Goal: Information Seeking & Learning: Learn about a topic

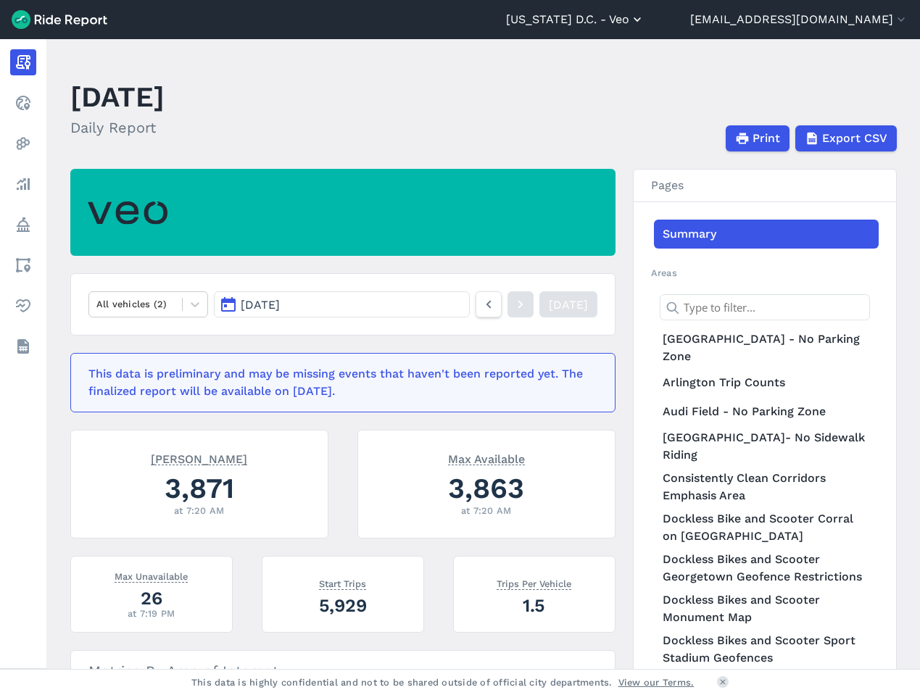
click at [636, 17] on button "[US_STATE] D.C. - Veo" at bounding box center [575, 19] width 139 height 17
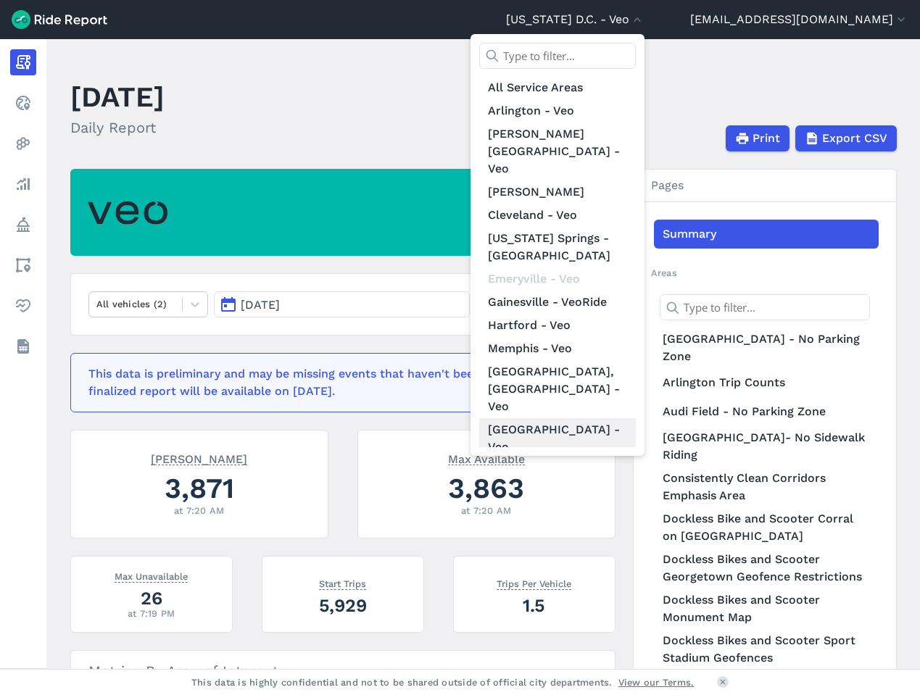
click at [631, 418] on link "[GEOGRAPHIC_DATA] - Veo" at bounding box center [557, 438] width 157 height 41
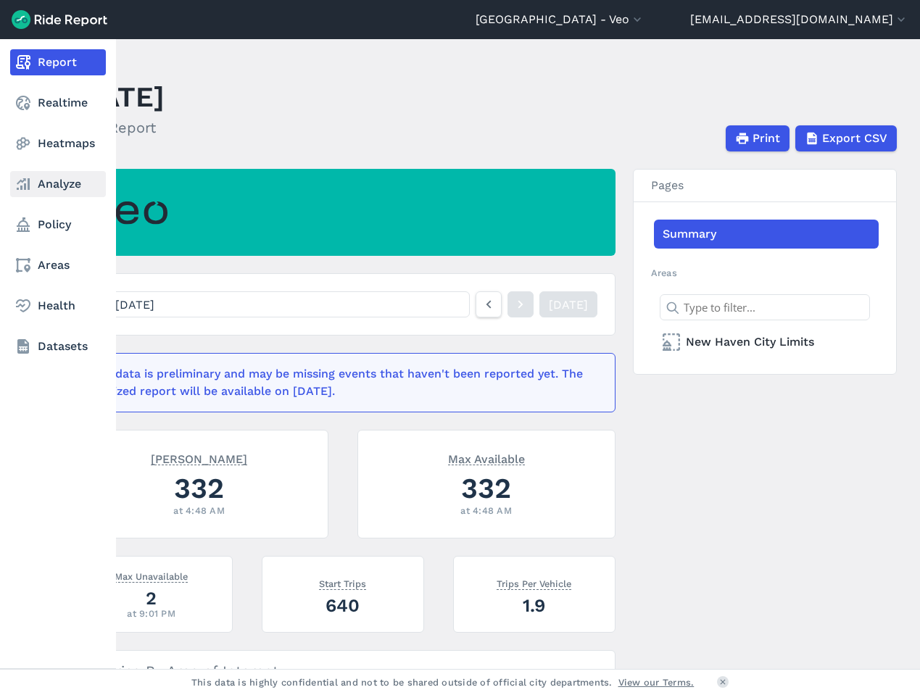
click at [43, 188] on link "Analyze" at bounding box center [58, 184] width 96 height 26
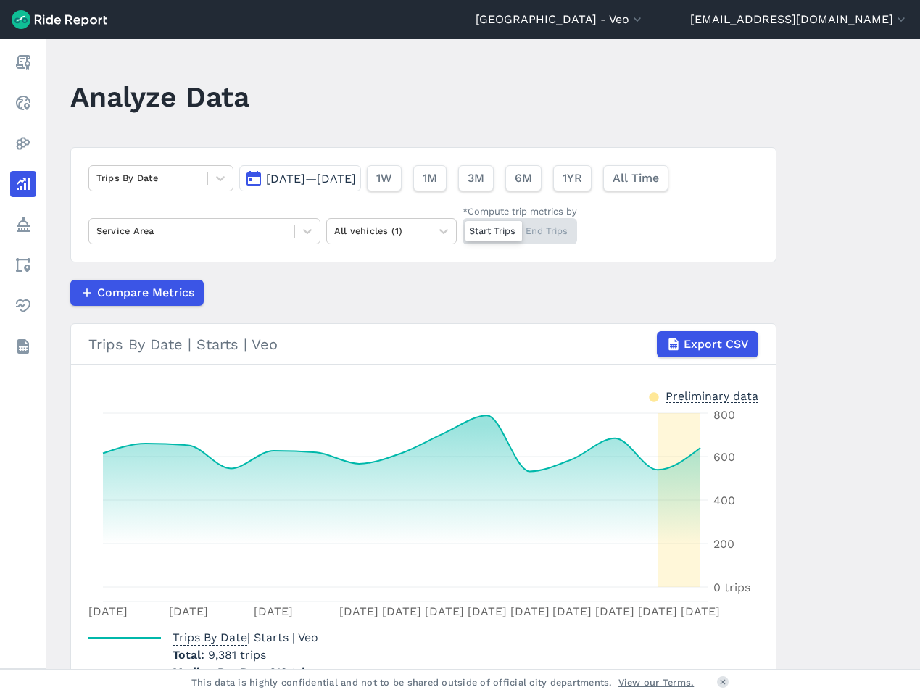
scroll to position [83, 0]
